Goal: Task Accomplishment & Management: Use online tool/utility

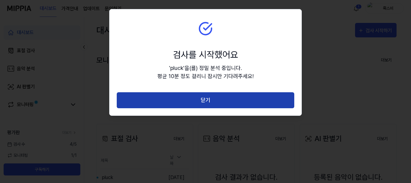
click at [217, 97] on button "닫기" at bounding box center [206, 100] width 178 height 16
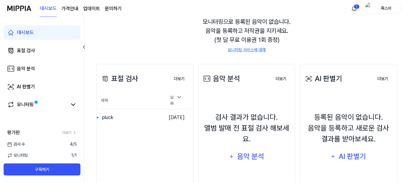
scroll to position [60, 0]
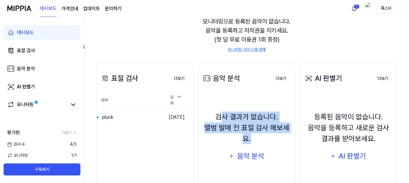
drag, startPoint x: 223, startPoint y: 119, endPoint x: 270, endPoint y: 138, distance: 50.9
click at [268, 137] on div "검사 결과가 없습니다. 앨범 발매 전 표절 검사 해보세요." at bounding box center [246, 127] width 89 height 33
click at [270, 138] on div "검사 결과가 없습니다. 앨범 발매 전 표절 검사 해보세요." at bounding box center [246, 127] width 89 height 33
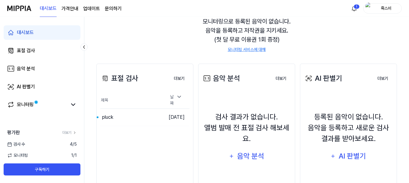
drag, startPoint x: 234, startPoint y: 119, endPoint x: 291, endPoint y: 126, distance: 57.3
click at [259, 120] on div "검사 결과가 없습니다. 앨범 발매 전 표절 검사 해보세요." at bounding box center [246, 127] width 89 height 33
click at [291, 126] on div "검사 결과가 없습니다. 앨범 발매 전 표절 검사 해보세요." at bounding box center [246, 127] width 89 height 33
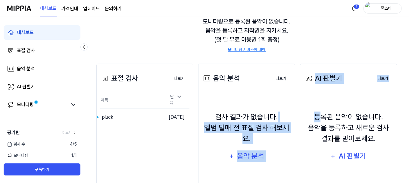
drag, startPoint x: 294, startPoint y: 117, endPoint x: 334, endPoint y: 131, distance: 42.7
click at [327, 126] on div "표절 검사 더보기 표절 검사 제목 날짜 pluck 이동하기 [DATE] 더보기 음악 분석 더보기 음악 분석 검사 결과가 없습니다. 앨범 발매 …" at bounding box center [246, 132] width 301 height 163
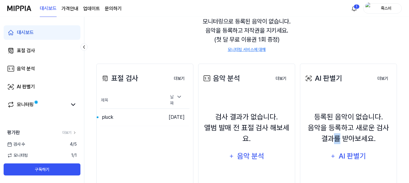
click at [337, 133] on div "등록된 음악이 없습니다. 음악을 등록하고 새로운 검사 결과를 받아보세요." at bounding box center [348, 127] width 89 height 33
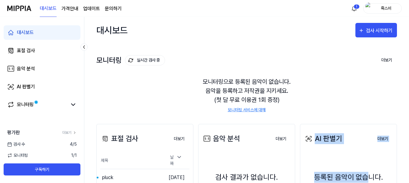
drag, startPoint x: 336, startPoint y: 133, endPoint x: 369, endPoint y: 154, distance: 39.1
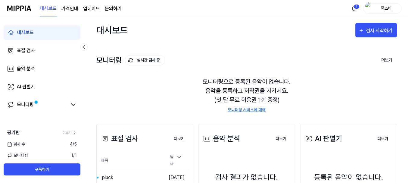
click at [336, 70] on div "모니터링으로 등록된 음악이 없습니다. 음악을 등록하고 저작권을 지키세요. (첫 달 무료 이용권 1회 증정) 모니터링 서비스에 대해" at bounding box center [246, 95] width 301 height 50
